Goal: Find specific page/section: Find specific page/section

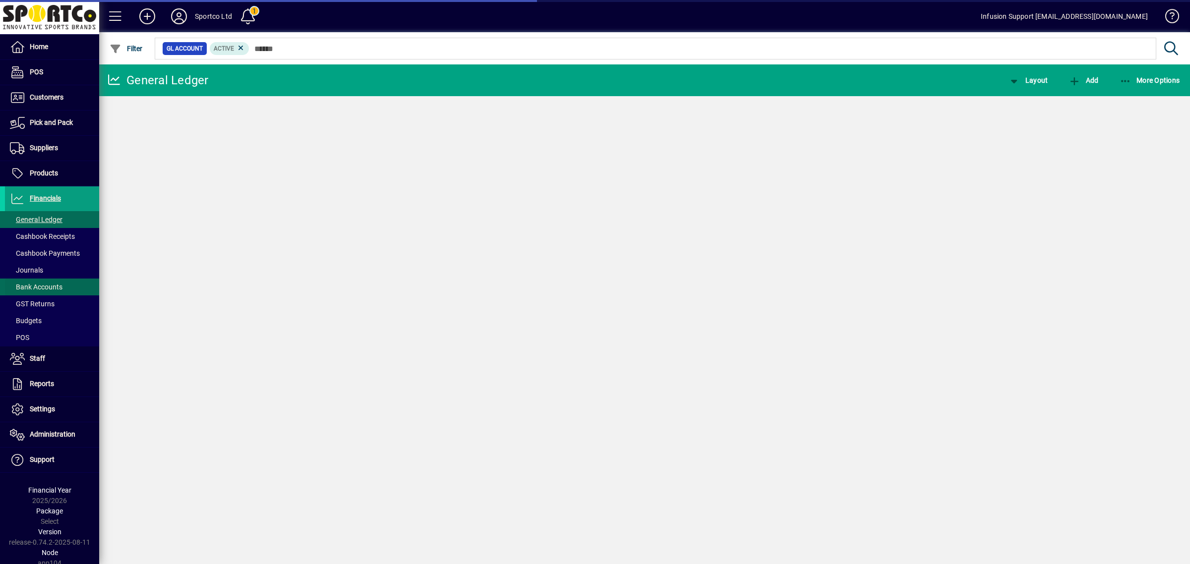
click at [38, 286] on span "Bank Accounts" at bounding box center [36, 287] width 53 height 8
click at [42, 287] on span "Bank Accounts" at bounding box center [36, 287] width 53 height 8
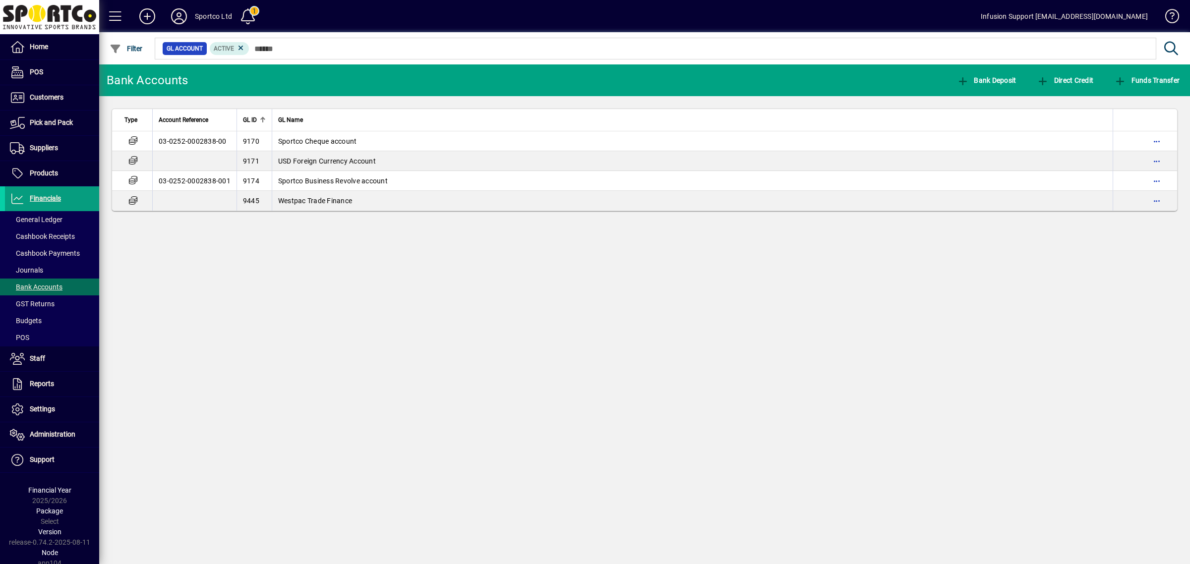
click at [365, 127] on th "GL Name" at bounding box center [692, 120] width 841 height 22
click at [362, 142] on span "Sportco Business Revolve account" at bounding box center [333, 141] width 110 height 8
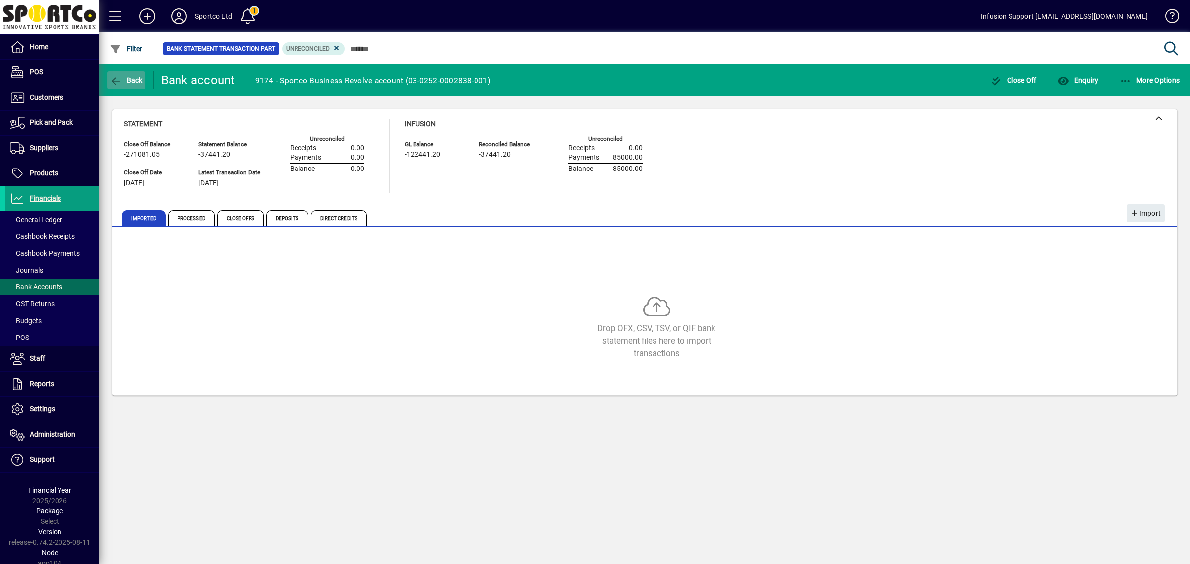
click at [129, 76] on span "Back" at bounding box center [126, 80] width 33 height 8
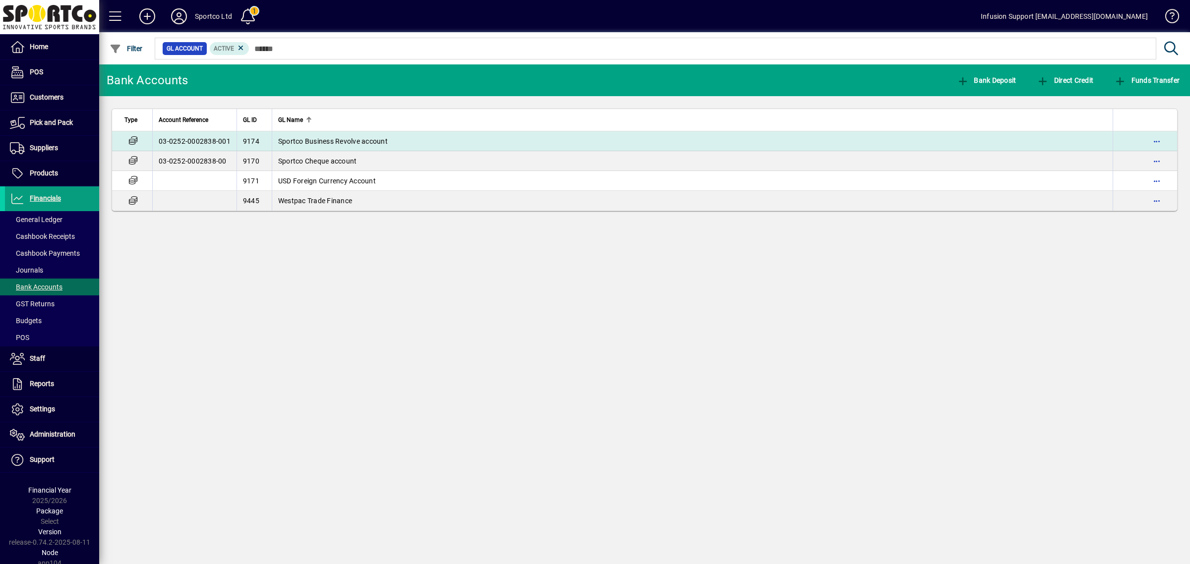
click at [355, 146] on td "Sportco Business Revolve account" at bounding box center [692, 141] width 841 height 20
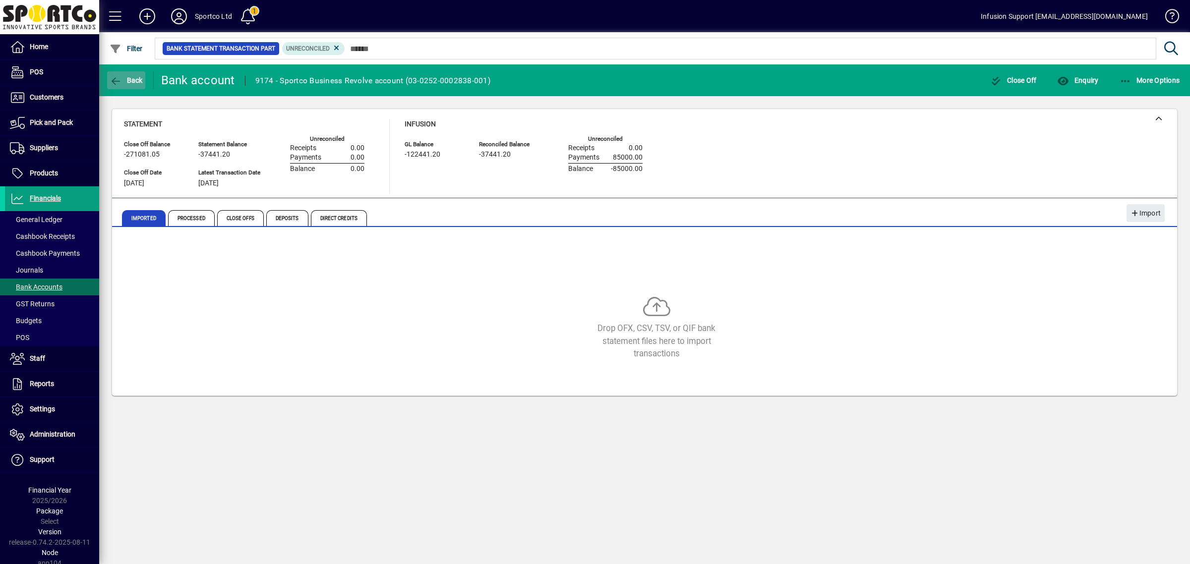
click at [118, 73] on span "button" at bounding box center [126, 80] width 38 height 24
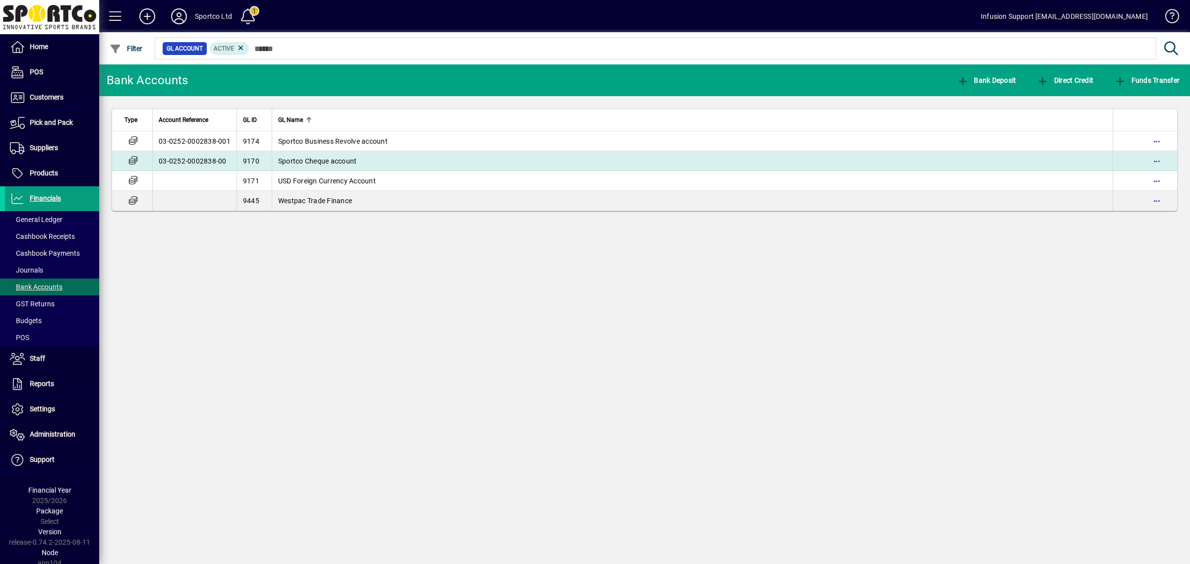
click at [310, 157] on span "Sportco Cheque account" at bounding box center [317, 161] width 79 height 8
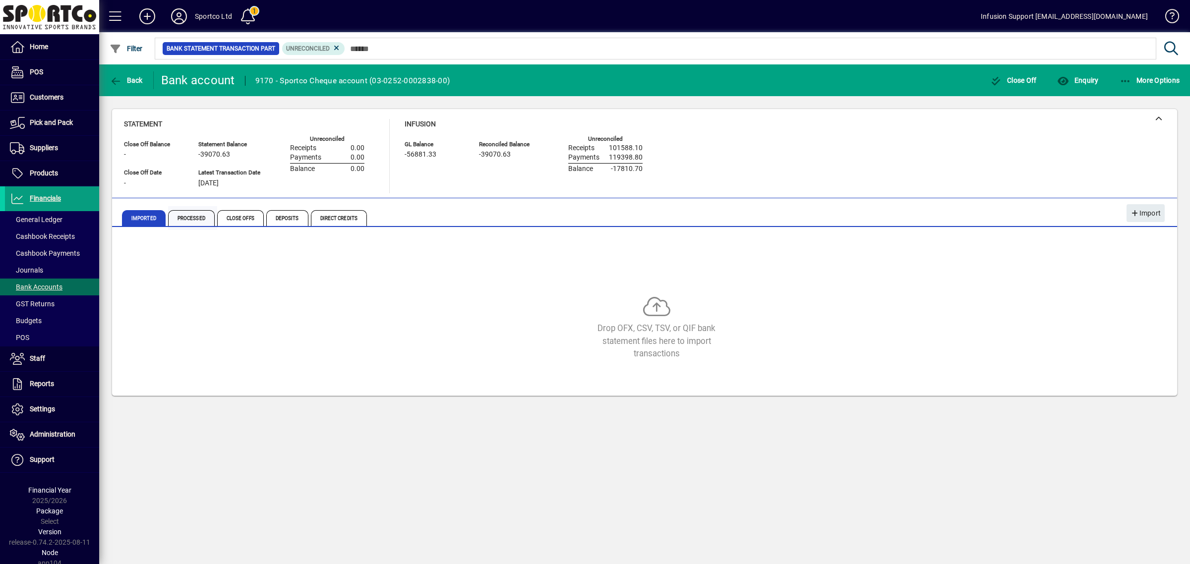
click at [209, 211] on span "Processed" at bounding box center [191, 218] width 47 height 16
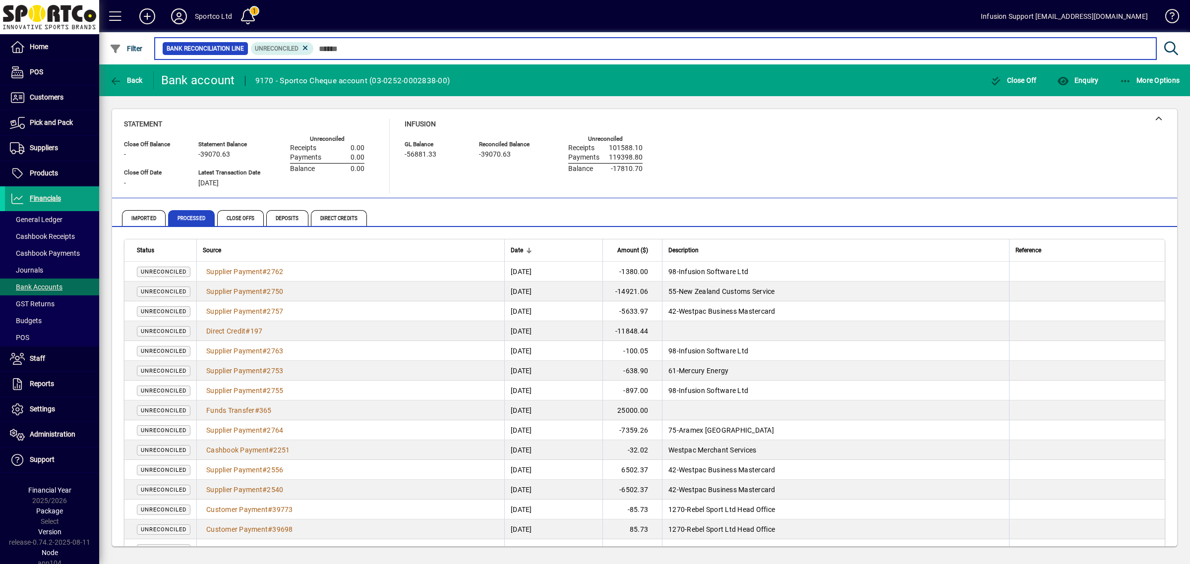
scroll to position [41, 0]
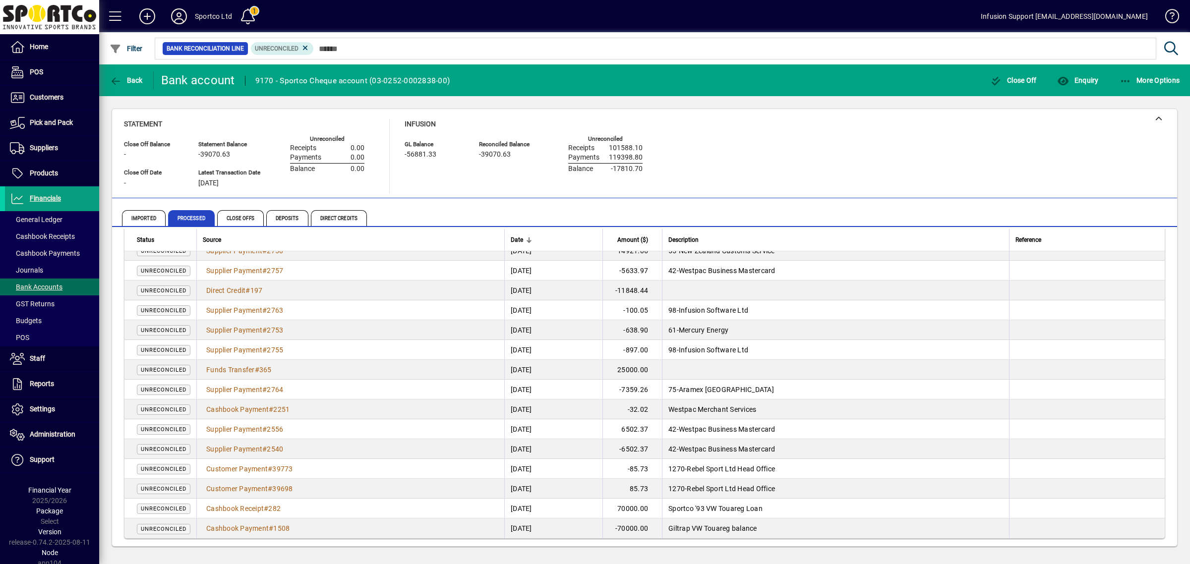
click at [186, 13] on icon at bounding box center [179, 16] width 20 height 16
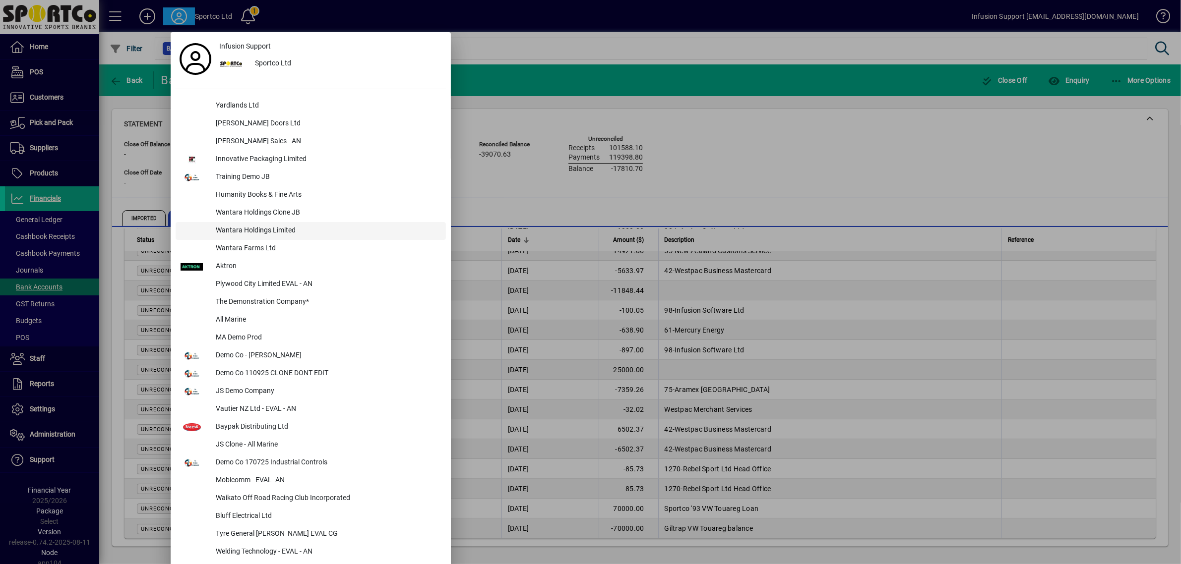
click at [281, 231] on div "Wantara Holdings Limited" at bounding box center [327, 231] width 238 height 18
